Goal: Book appointment/travel/reservation

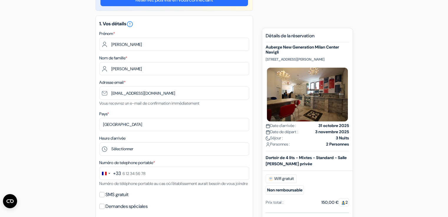
select select "0"
click at [99, 143] on select "Sélectionner 1:00 2:00 3:00 4:00 5:00 6:00 7:00 8:00 9:00 10:00 11:00 12:00 13:…" at bounding box center [174, 148] width 150 height 13
click at [123, 148] on select "Sélectionner 1:00 2:00 3:00 4:00 5:00 6:00 7:00 8:00 9:00 10:00 11:00 12:00 13:…" at bounding box center [174, 148] width 150 height 13
click at [99, 143] on select "Sélectionner 1:00 2:00 3:00 4:00 5:00 6:00 7:00 8:00 9:00 10:00 11:00 12:00 13:…" at bounding box center [174, 148] width 150 height 13
click at [138, 151] on select "Sélectionner 1:00 2:00 3:00 4:00 5:00 6:00 7:00 8:00 9:00 10:00 11:00 12:00 13:…" at bounding box center [174, 148] width 150 height 13
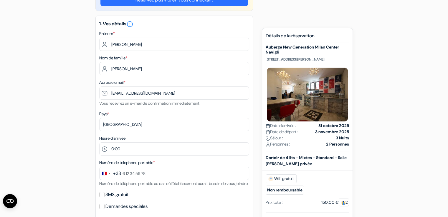
click at [99, 143] on select "Sélectionner 1:00 2:00 3:00 4:00 5:00 6:00 7:00 8:00 9:00 10:00 11:00 12:00 13:…" at bounding box center [174, 148] width 150 height 13
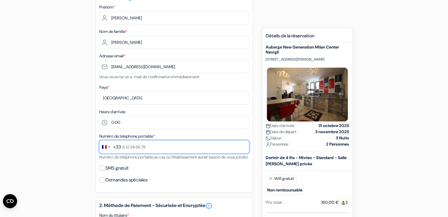
click at [128, 149] on input "text" at bounding box center [174, 146] width 150 height 13
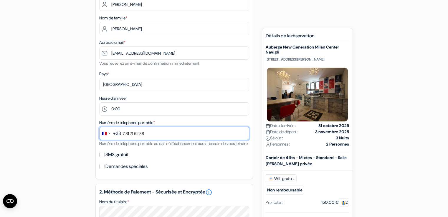
scroll to position [105, 0]
type input "7 81 71 62 38"
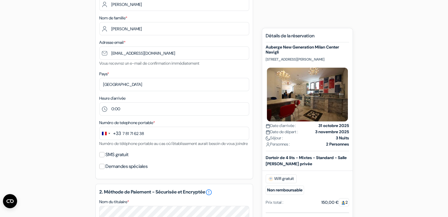
click at [113, 159] on label "SMS gratuit" at bounding box center [116, 155] width 23 height 8
click at [104, 157] on input "SMS gratuit" at bounding box center [101, 154] width 5 height 5
checkbox input "true"
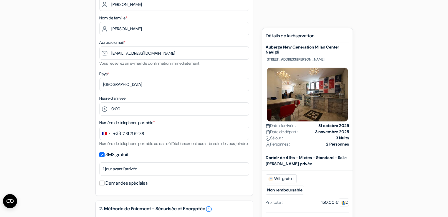
click at [114, 187] on label "Demandes spéciales" at bounding box center [126, 183] width 42 height 8
click at [104, 186] on input "Demandes spéciales" at bounding box center [101, 183] width 5 height 5
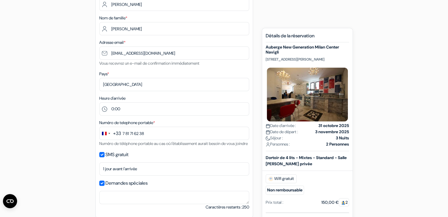
click at [116, 187] on label "Demandes spéciales" at bounding box center [126, 183] width 42 height 8
click at [104, 186] on input "Demandes spéciales" at bounding box center [101, 183] width 5 height 5
checkbox input "false"
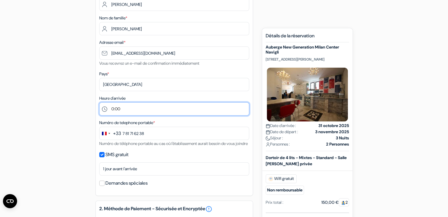
click at [121, 112] on select "Sélectionner 1:00 2:00 3:00 4:00 5:00 6:00 7:00 8:00 9:00 10:00 11:00 12:00 13:…" at bounding box center [174, 108] width 150 height 13
click at [99, 102] on select "Sélectionner 1:00 2:00 3:00 4:00 5:00 6:00 7:00 8:00 9:00 10:00 11:00 12:00 13:…" at bounding box center [174, 108] width 150 height 13
click at [124, 109] on select "Sélectionner 1:00 2:00 3:00 4:00 5:00 6:00 7:00 8:00 9:00 10:00 11:00 12:00 13:…" at bounding box center [174, 108] width 150 height 13
click at [99, 102] on select "Sélectionner 1:00 2:00 3:00 4:00 5:00 6:00 7:00 8:00 9:00 10:00 11:00 12:00 13:…" at bounding box center [174, 108] width 150 height 13
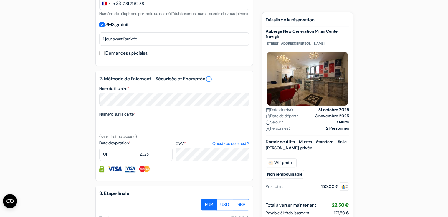
scroll to position [243, 0]
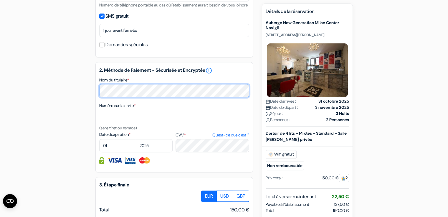
click at [62, 95] on div "add_box Auberge New Generation Milan Center Navigli Via Marco Burigozzo 11, Mil…" at bounding box center [224, 55] width 388 height 491
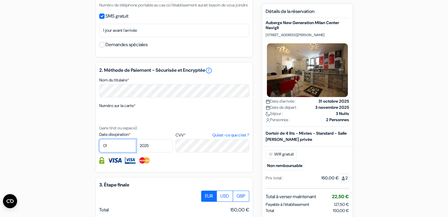
click at [115, 151] on select "01 02 03 04 05 06 07 08 09 10 11 12" at bounding box center [117, 145] width 37 height 13
select select "09"
click at [99, 147] on select "01 02 03 04 05 06 07 08 09 10 11 12" at bounding box center [117, 145] width 37 height 13
click at [157, 151] on select "2025 2026 2027 2028 2029 2030 2031 2032 2033 2034 2035 2036 2037 2038 2039 2040…" at bounding box center [154, 145] width 37 height 13
select select "2028"
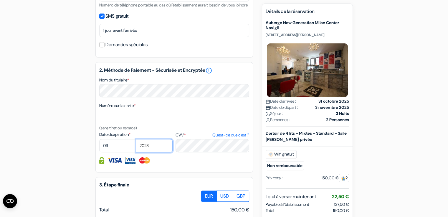
click at [136, 147] on select "2025 2026 2027 2028 2029 2030 2031 2032 2033 2034 2035 2036 2037 2038 2039 2040…" at bounding box center [154, 145] width 37 height 13
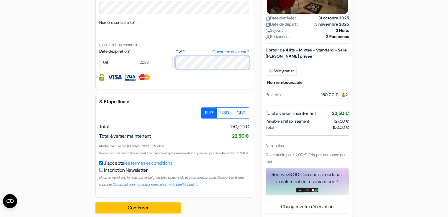
scroll to position [348, 0]
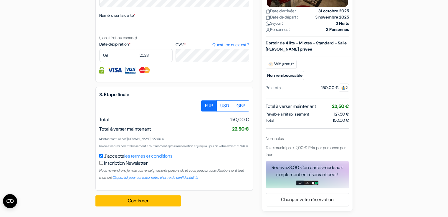
drag, startPoint x: 102, startPoint y: 141, endPoint x: 117, endPoint y: 143, distance: 16.1
click at [117, 143] on div "Montant facturé par "AubergesDeJeunesse.com" : 22,50 € Solde à facturer par l'é…" at bounding box center [174, 142] width 150 height 14
click at [102, 144] on small "Solde à facturer par l'établissement à tout moment après la réservation et jusq…" at bounding box center [173, 146] width 149 height 4
drag, startPoint x: 98, startPoint y: 139, endPoint x: 108, endPoint y: 141, distance: 10.5
click at [108, 141] on div "3. Étape finale EUR USD GBP Total J'accepte" at bounding box center [173, 139] width 157 height 104
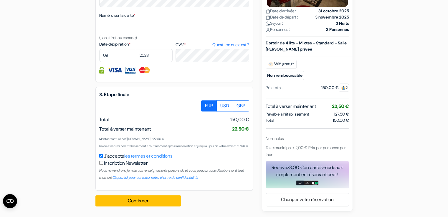
click at [118, 145] on div "Montant facturé par "AubergesDeJeunesse.com" : 22,50 € Solde à facturer par l'é…" at bounding box center [174, 142] width 150 height 14
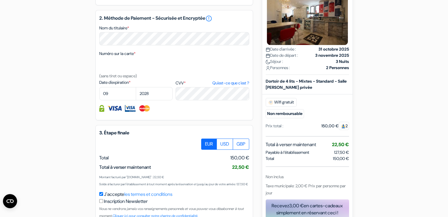
scroll to position [295, 0]
click at [321, 71] on div "Personnes : 2 Personnes" at bounding box center [306, 68] width 83 height 6
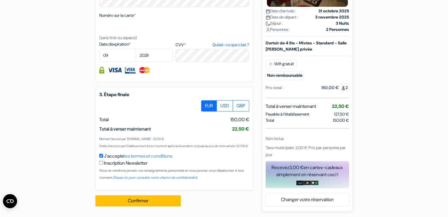
scroll to position [348, 0]
click at [155, 206] on button "Confirmer Loading..." at bounding box center [137, 200] width 85 height 11
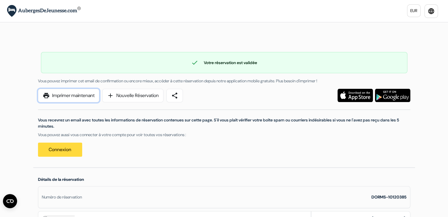
click at [73, 99] on link "print Imprimer maintenant" at bounding box center [68, 96] width 61 height 14
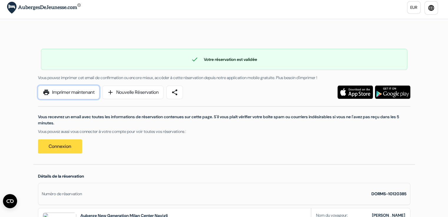
scroll to position [3, 0]
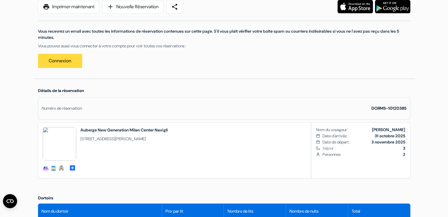
click at [197, 174] on div "social-fun food social-fun" at bounding box center [224, 150] width 372 height 56
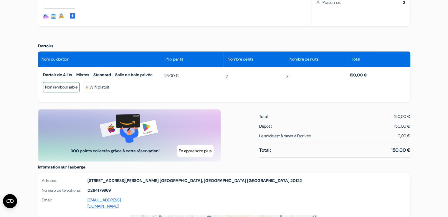
scroll to position [241, 0]
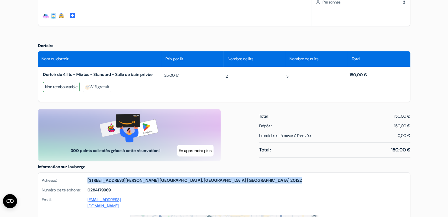
drag, startPoint x: 88, startPoint y: 180, endPoint x: 212, endPoint y: 182, distance: 124.2
click at [212, 182] on div "Adresse: [STREET_ADDRESS][PERSON_NAME] [GEOGRAPHIC_DATA], [GEOGRAPHIC_DATA] [GE…" at bounding box center [223, 194] width 371 height 42
copy strong "[STREET_ADDRESS][PERSON_NAME]"
